Goal: Go to known website: Go to known website

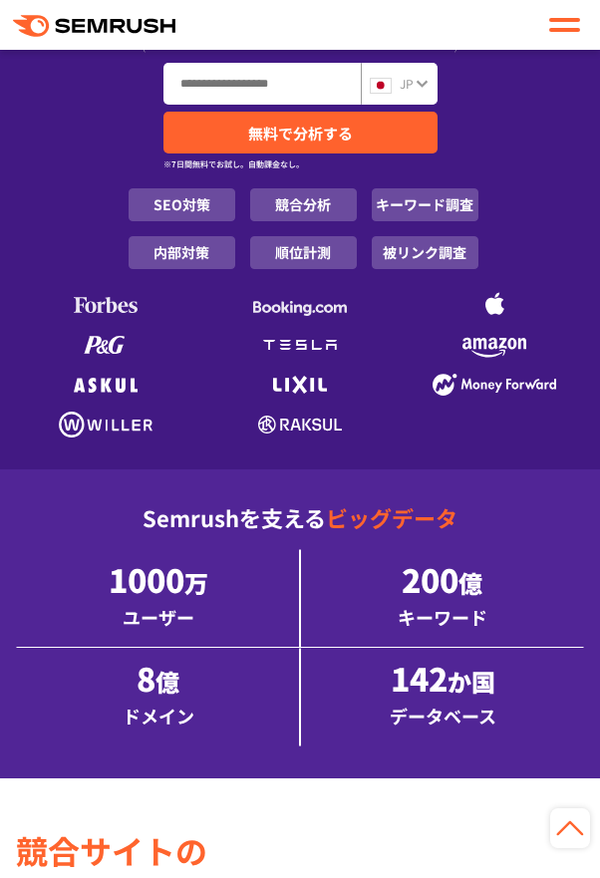
scroll to position [457, 0]
